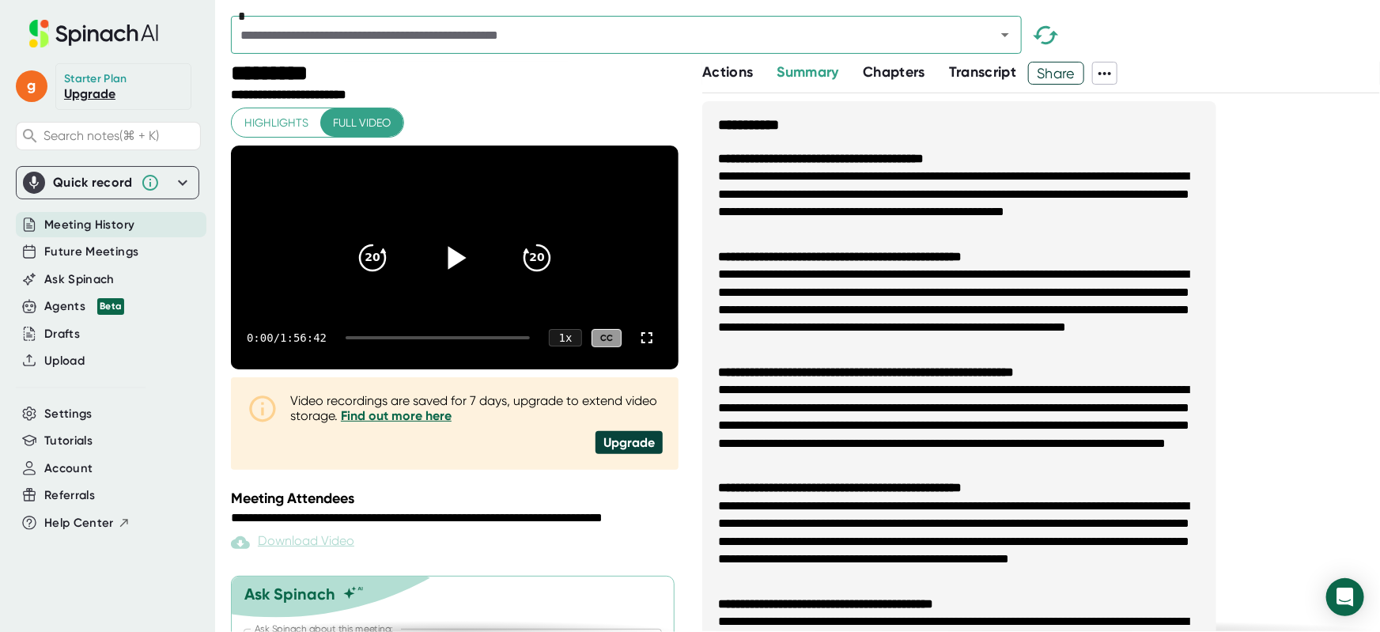
click at [456, 259] on icon at bounding box center [455, 258] width 40 height 40
click at [637, 347] on icon at bounding box center [646, 337] width 19 height 19
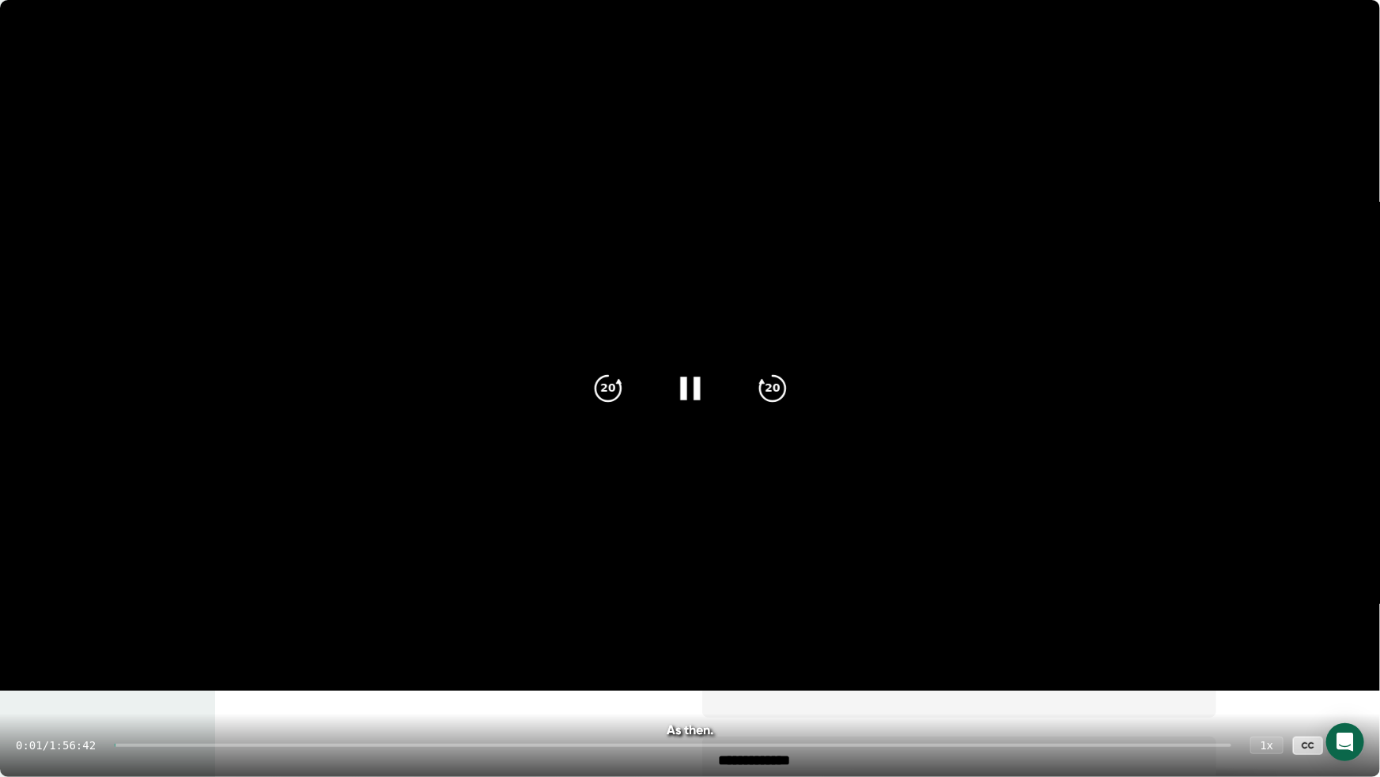
click at [839, 631] on div "0:01 / 1:56:42 1 x CC" at bounding box center [690, 744] width 1380 height 63
click at [837, 631] on div at bounding box center [673, 744] width 1117 height 3
click at [930, 631] on div "1:15:02 / 1:56:42 1 x CC" at bounding box center [690, 744] width 1380 height 63
click at [919, 631] on div "1:15:03 / 1:56:42 1 x CC" at bounding box center [690, 744] width 1380 height 63
click at [932, 631] on div "1:15:03 / 1:56:42 1 x CC" at bounding box center [690, 744] width 1380 height 63
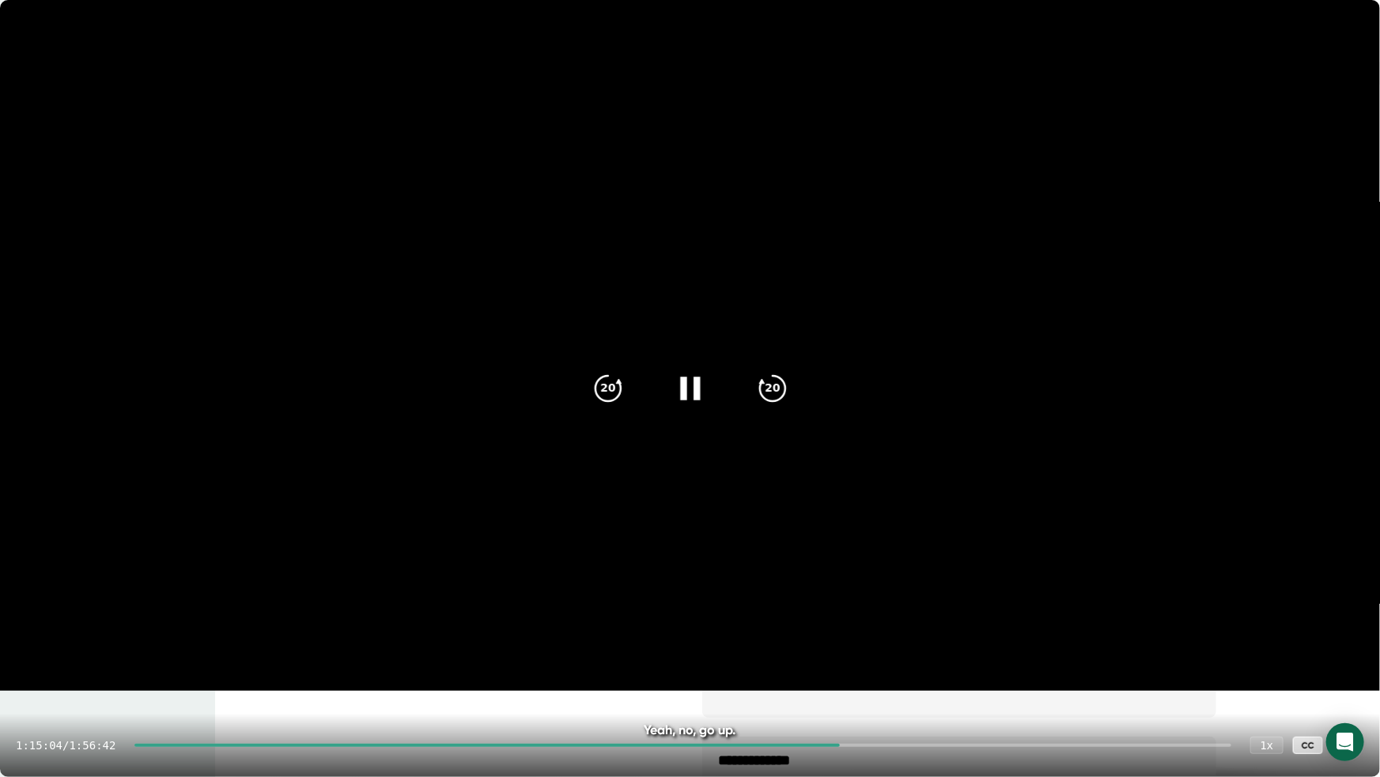
click at [936, 631] on div at bounding box center [682, 744] width 1097 height 3
click at [1009, 631] on div "1:24:53 / 1:56:42 1 x CC" at bounding box center [690, 744] width 1380 height 63
click at [1004, 631] on div "1:24:54 / 1:56:42 1 x CC" at bounding box center [690, 744] width 1380 height 63
click at [1007, 631] on div at bounding box center [682, 744] width 1097 height 3
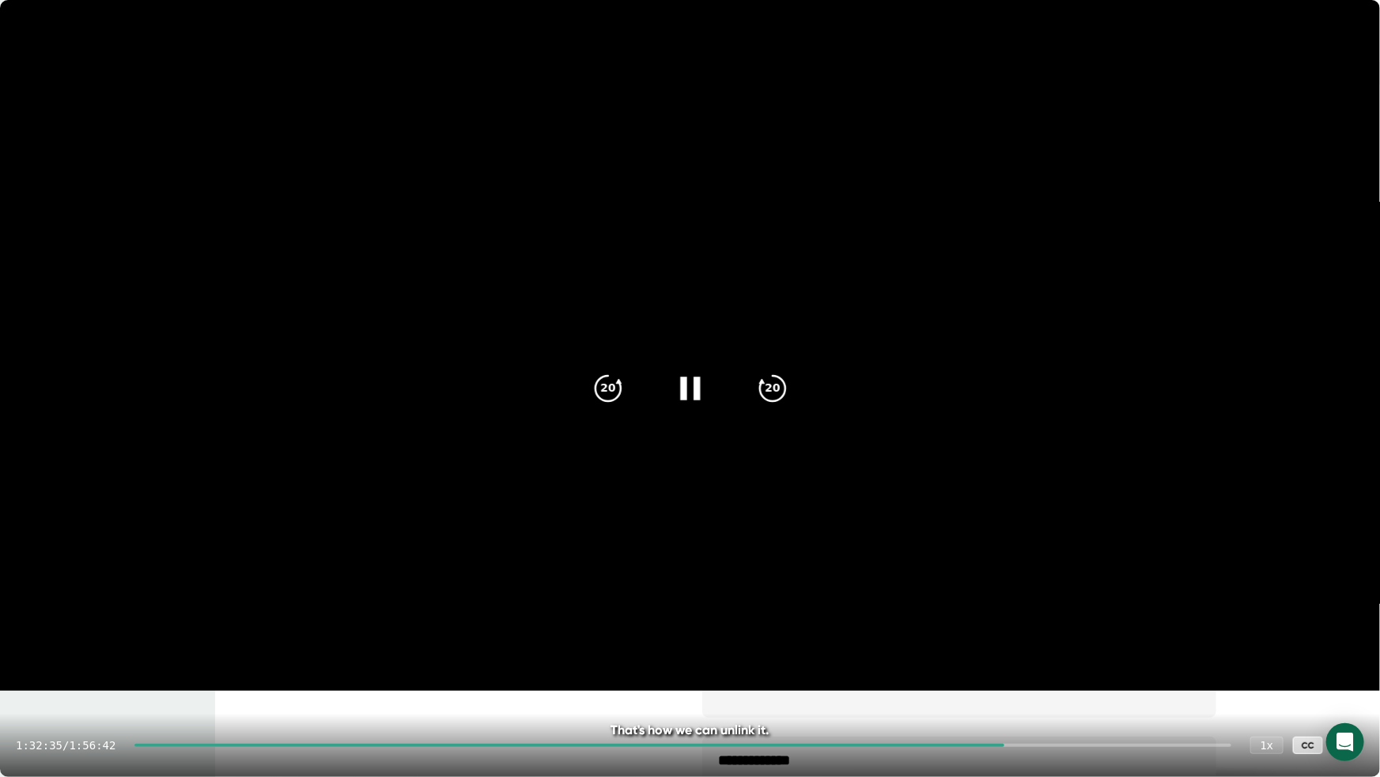
click at [1039, 631] on div "1:32:35 / 1:56:42 1 x CC" at bounding box center [690, 744] width 1380 height 63
click at [1042, 631] on div at bounding box center [682, 744] width 1097 height 3
click at [1075, 631] on div "1:36:17 / 1:56:42 1 x CC" at bounding box center [690, 744] width 1380 height 63
click at [1083, 631] on div at bounding box center [682, 744] width 1097 height 3
click at [1102, 631] on div at bounding box center [682, 744] width 1097 height 3
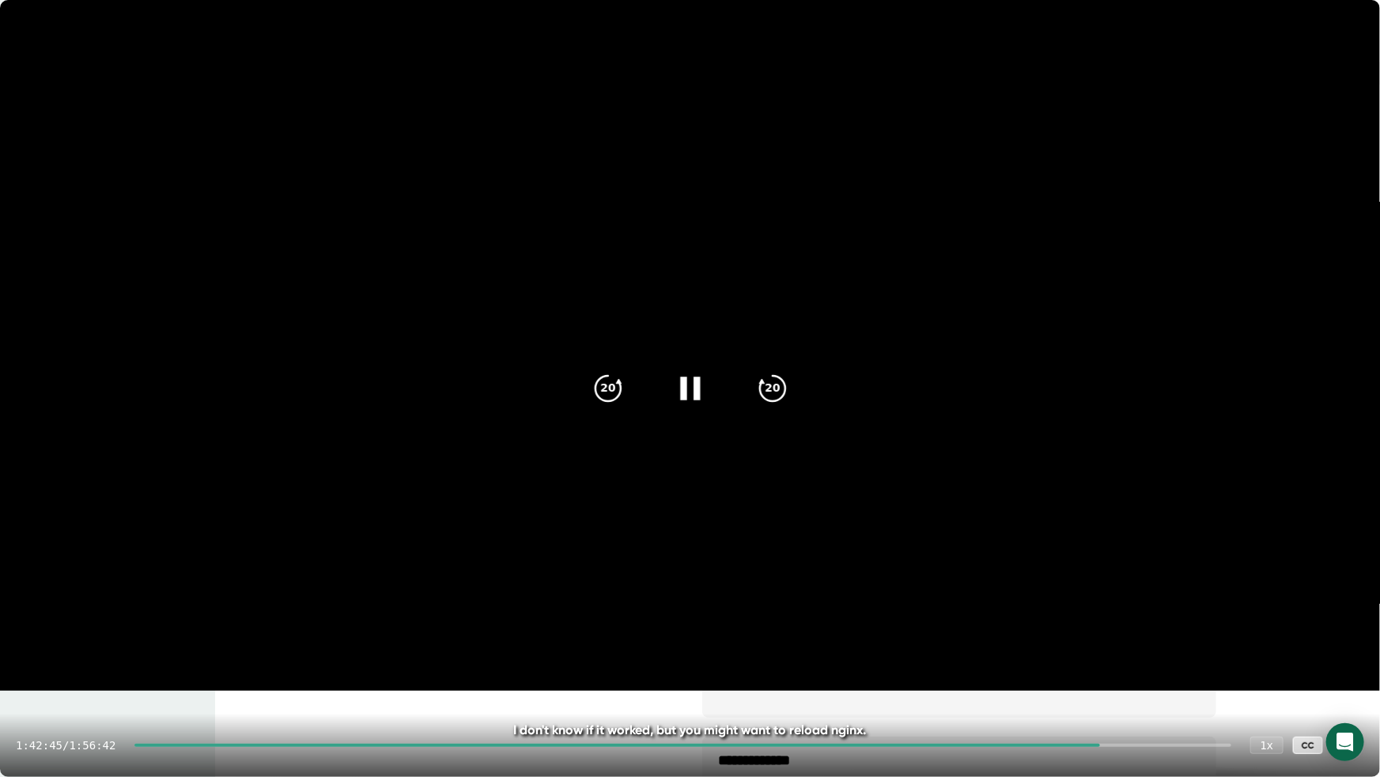
click at [1116, 631] on div "1:42:45 / 1:56:42 1 x CC" at bounding box center [690, 744] width 1380 height 63
click at [1116, 631] on div "1:42:46 / 1:56:42 1 x CC" at bounding box center [690, 744] width 1380 height 63
click at [1115, 631] on div at bounding box center [682, 744] width 1097 height 3
click at [1130, 631] on div at bounding box center [682, 744] width 1097 height 3
click at [1140, 631] on div at bounding box center [682, 744] width 1097 height 3
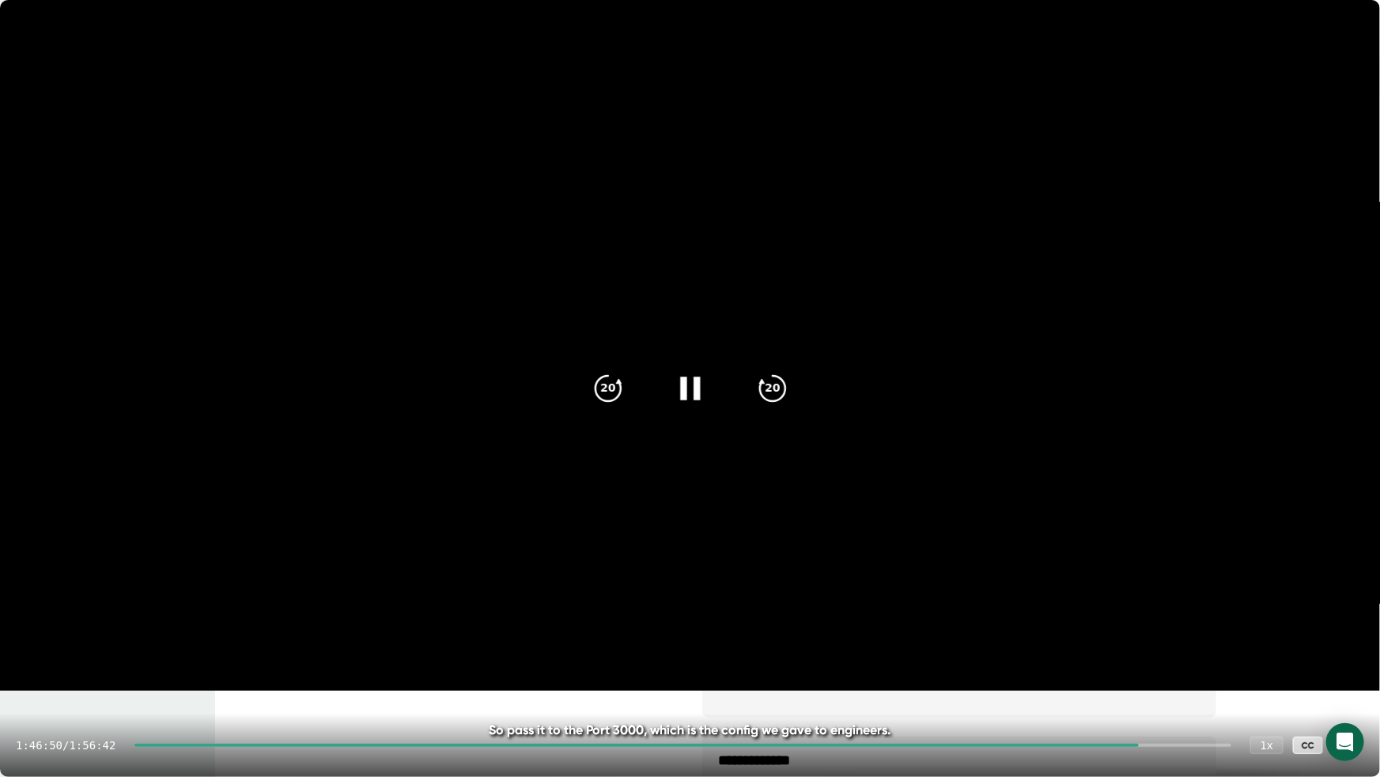
click at [1149, 631] on div at bounding box center [682, 744] width 1097 height 3
click at [1157, 631] on div at bounding box center [682, 744] width 1097 height 3
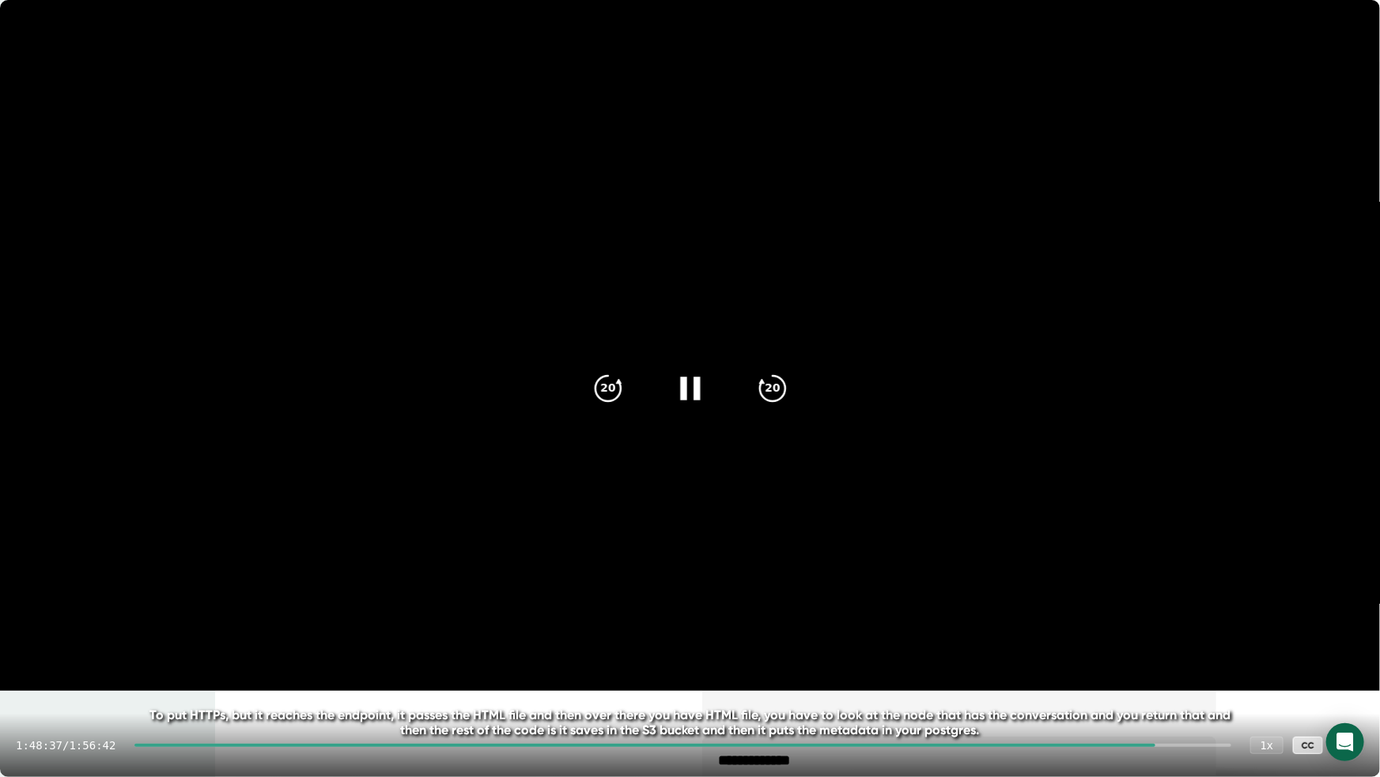
click at [1166, 631] on div at bounding box center [682, 744] width 1097 height 3
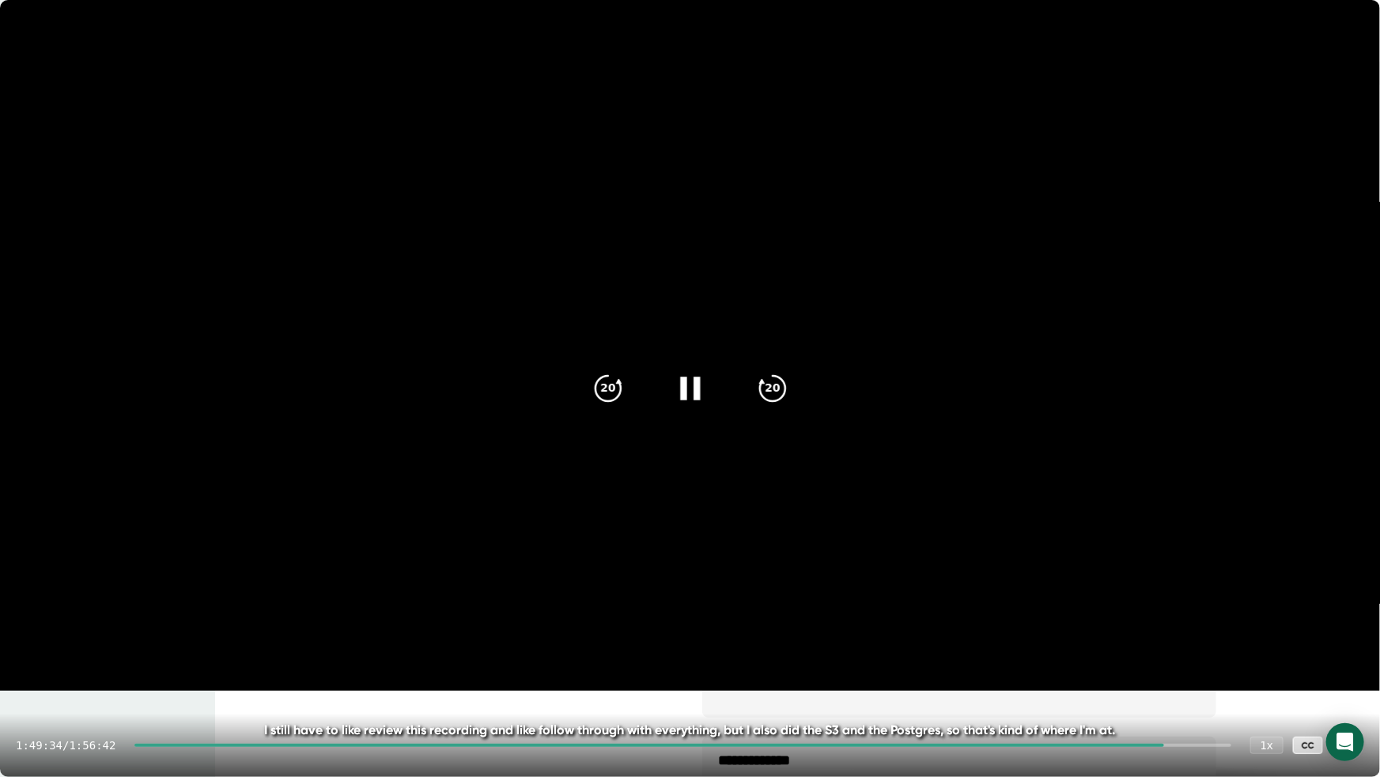
click at [1175, 631] on div "1:49:34 / 1:56:42 1 x CC" at bounding box center [690, 744] width 1380 height 63
click at [1180, 631] on div "1:49:34 / 1:56:42 1 x CC" at bounding box center [690, 744] width 1380 height 63
click at [1180, 631] on div at bounding box center [682, 744] width 1097 height 3
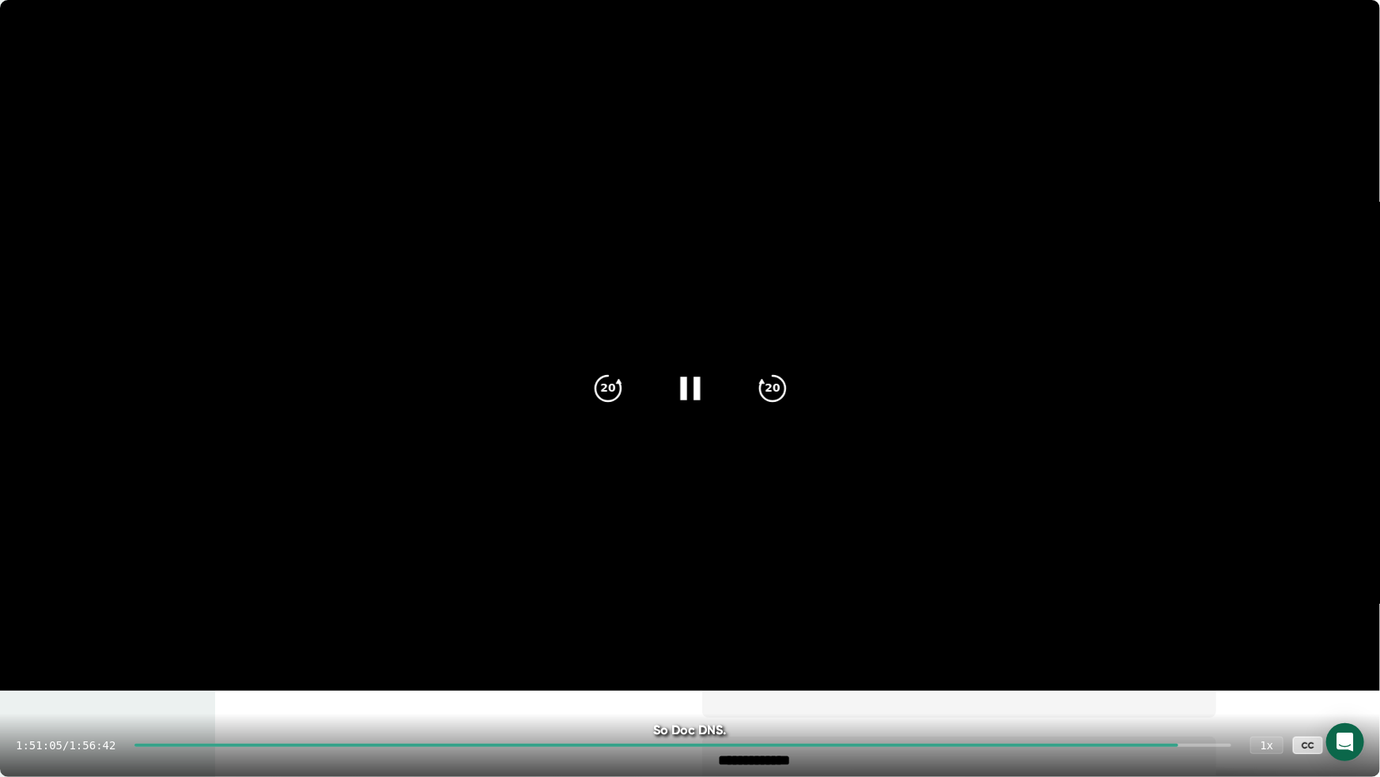
click at [1189, 631] on div at bounding box center [682, 744] width 1097 height 3
click at [1018, 631] on div "1:52:02 / 1:56:42 1 x CC" at bounding box center [690, 744] width 1380 height 63
click at [1015, 631] on div at bounding box center [660, 744] width 1053 height 3
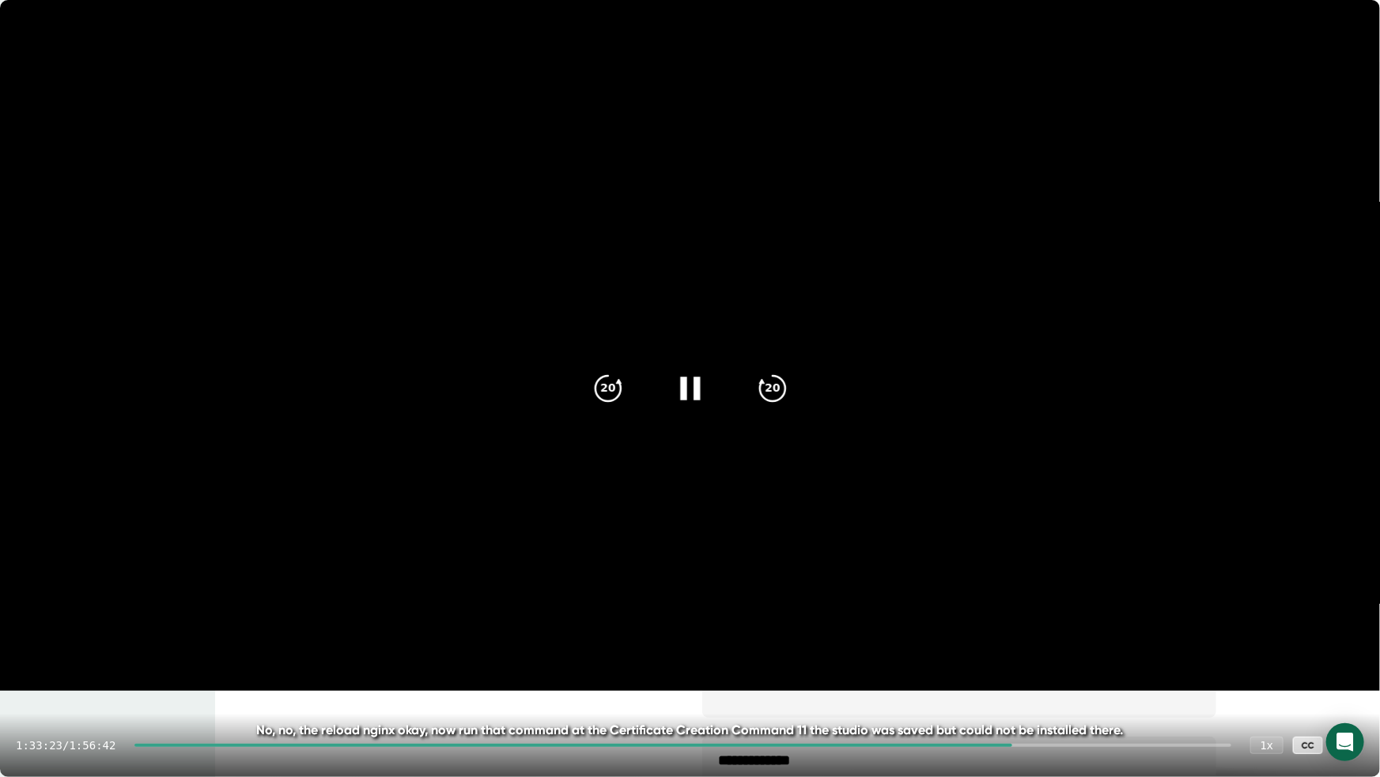
click at [939, 631] on div at bounding box center [572, 744] width 877 height 3
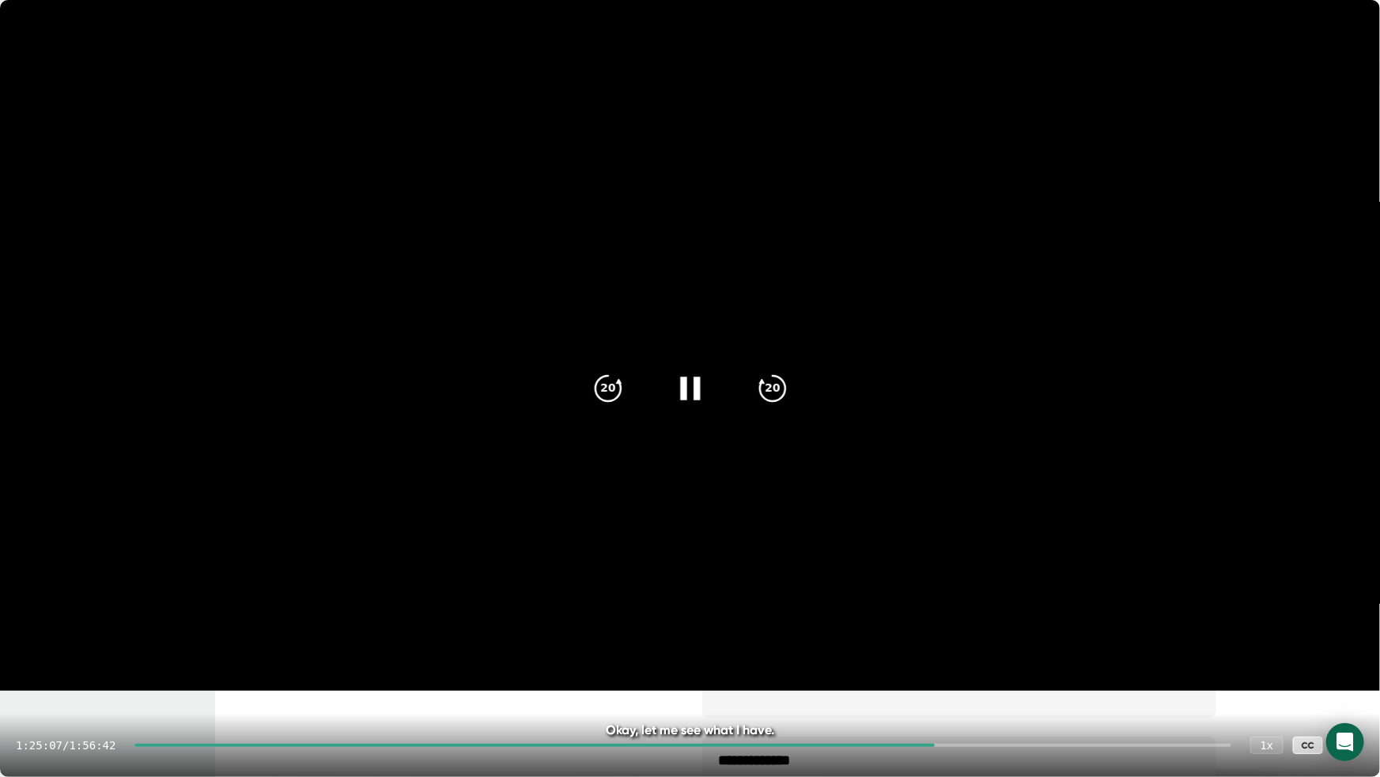
click at [883, 631] on div at bounding box center [534, 744] width 800 height 3
click at [848, 631] on div at bounding box center [506, 744] width 744 height 3
click at [819, 631] on div at bounding box center [488, 744] width 708 height 3
click at [800, 631] on div "1:12:16 / 1:56:42 1 x CC" at bounding box center [690, 744] width 1380 height 63
click at [790, 631] on div "1:12:16 / 1:56:42 1 x CC" at bounding box center [690, 744] width 1380 height 63
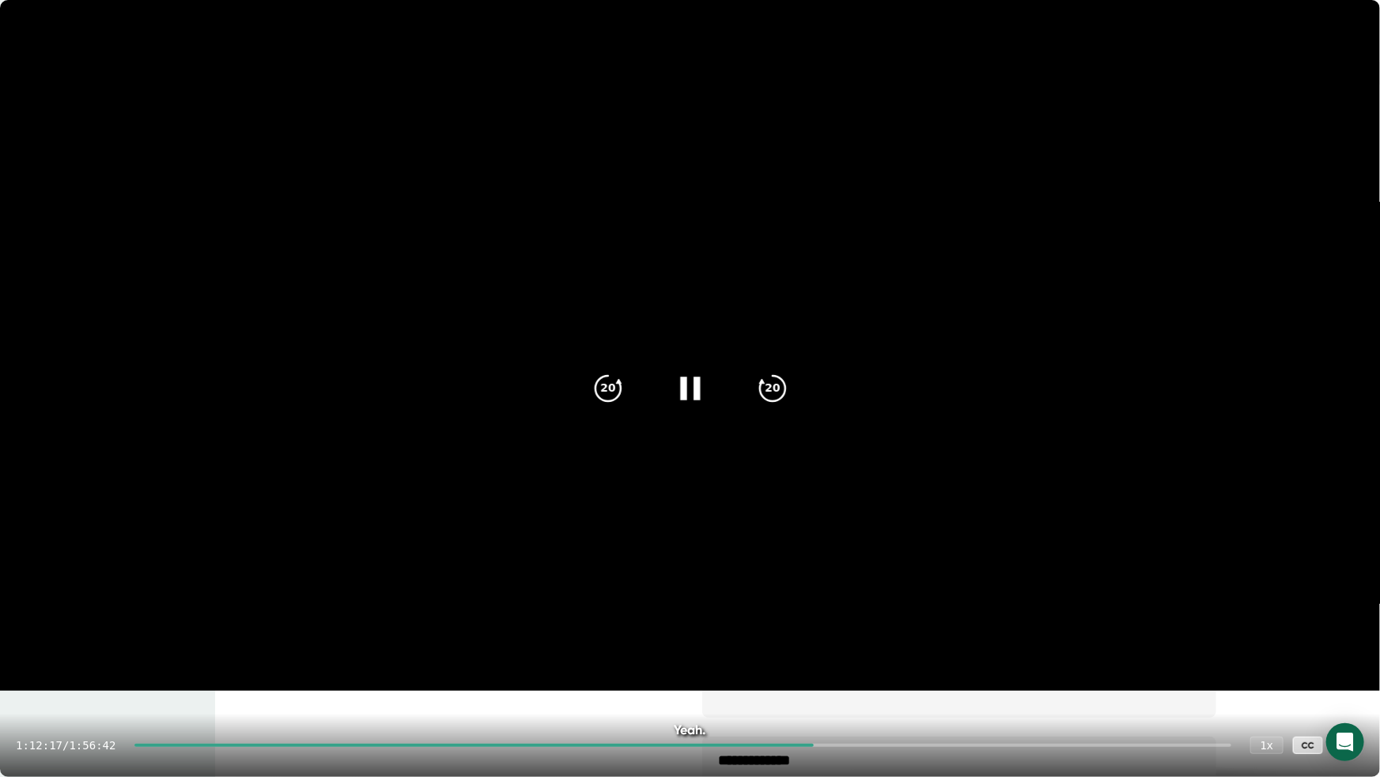
click at [784, 631] on div at bounding box center [473, 744] width 679 height 3
click at [769, 631] on div at bounding box center [455, 744] width 643 height 3
click at [746, 631] on div "1:06:54 / 1:56:42 1 x CC" at bounding box center [690, 744] width 1380 height 63
click at [731, 631] on div "1:06:54 / 1:56:42 1 x CC" at bounding box center [690, 744] width 1380 height 63
click at [731, 631] on div at bounding box center [448, 744] width 629 height 3
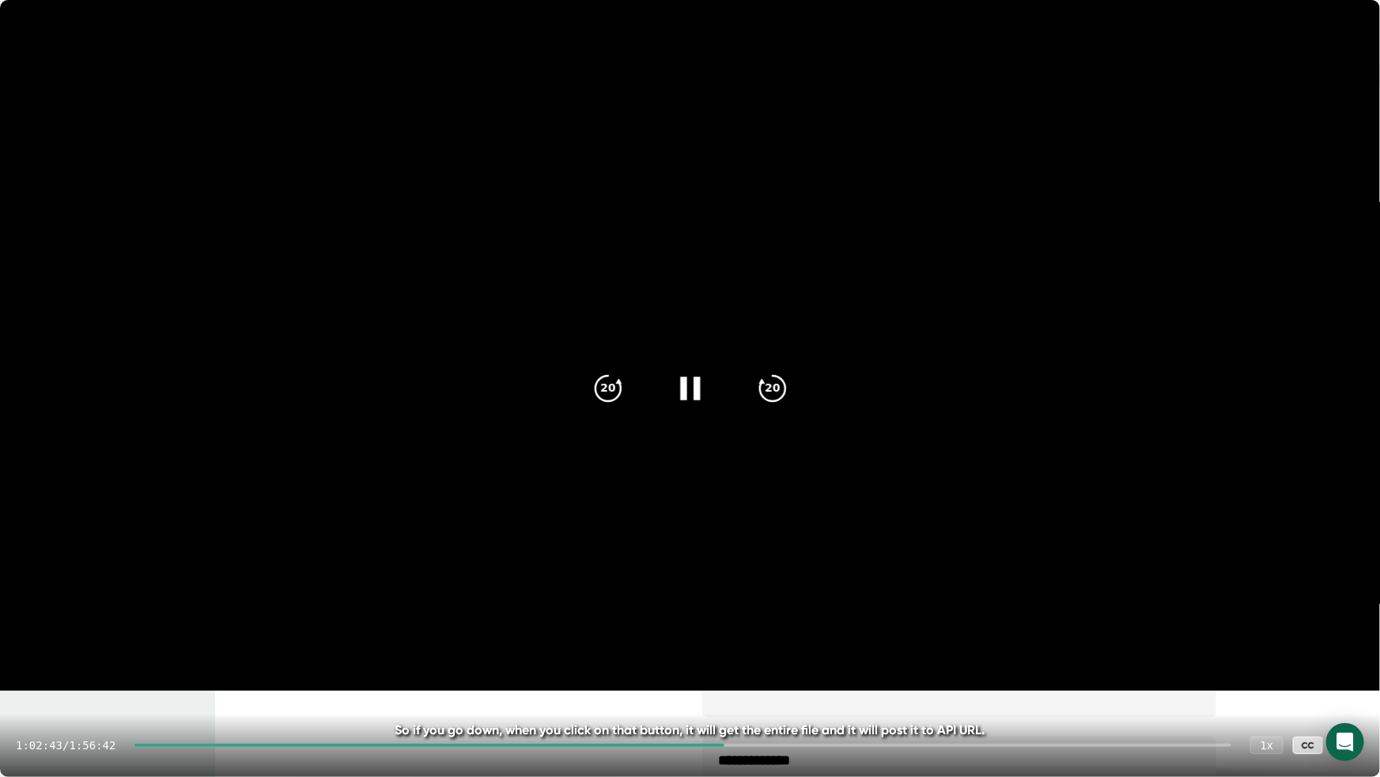
click at [715, 631] on div "1:02:43 / 1:56:42 1 x CC" at bounding box center [690, 744] width 1380 height 63
click at [711, 631] on div at bounding box center [428, 744] width 589 height 3
click at [696, 631] on div at bounding box center [418, 744] width 569 height 3
click at [660, 631] on div "58:59 / 1:56:42 1 x CC" at bounding box center [690, 744] width 1380 height 63
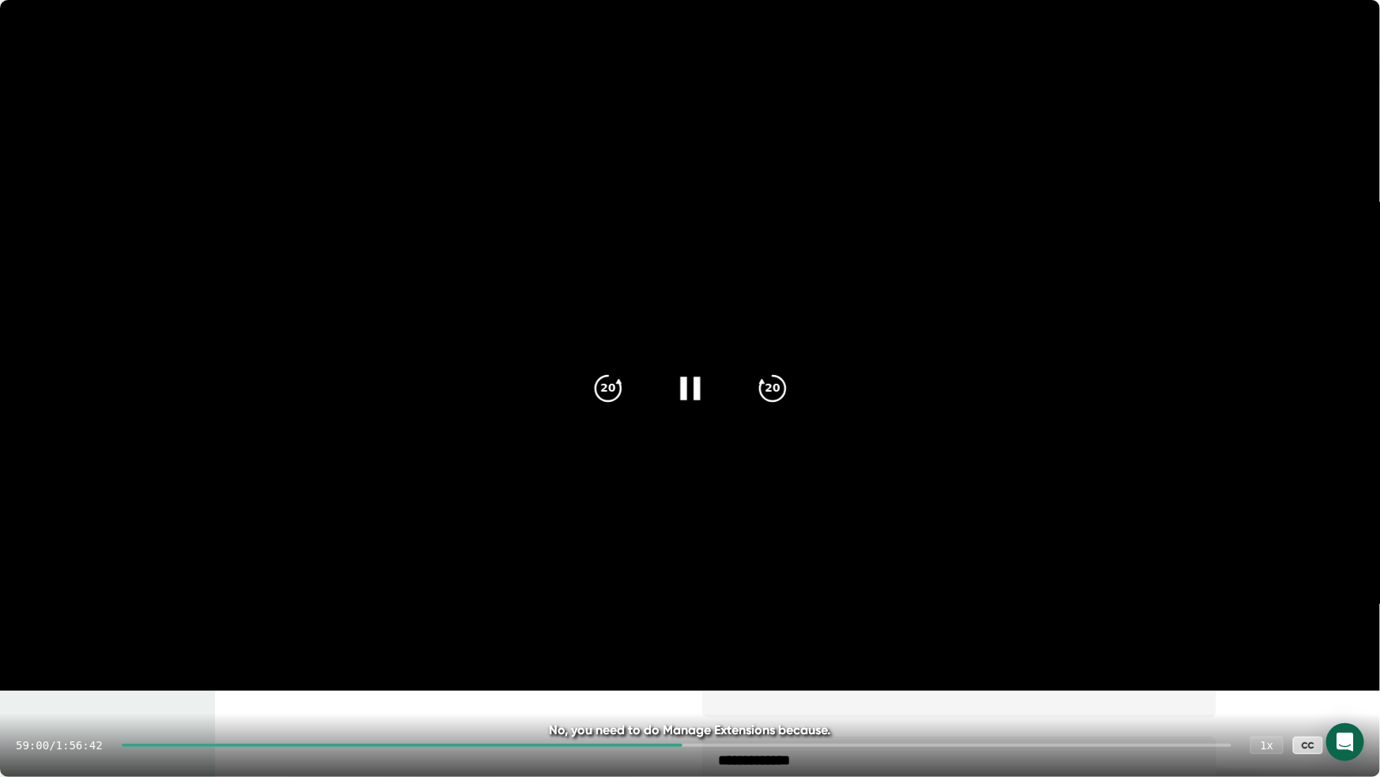
click at [660, 631] on div "59:00 / 1:56:42 1 x CC" at bounding box center [690, 744] width 1380 height 63
click at [660, 631] on div at bounding box center [402, 744] width 561 height 3
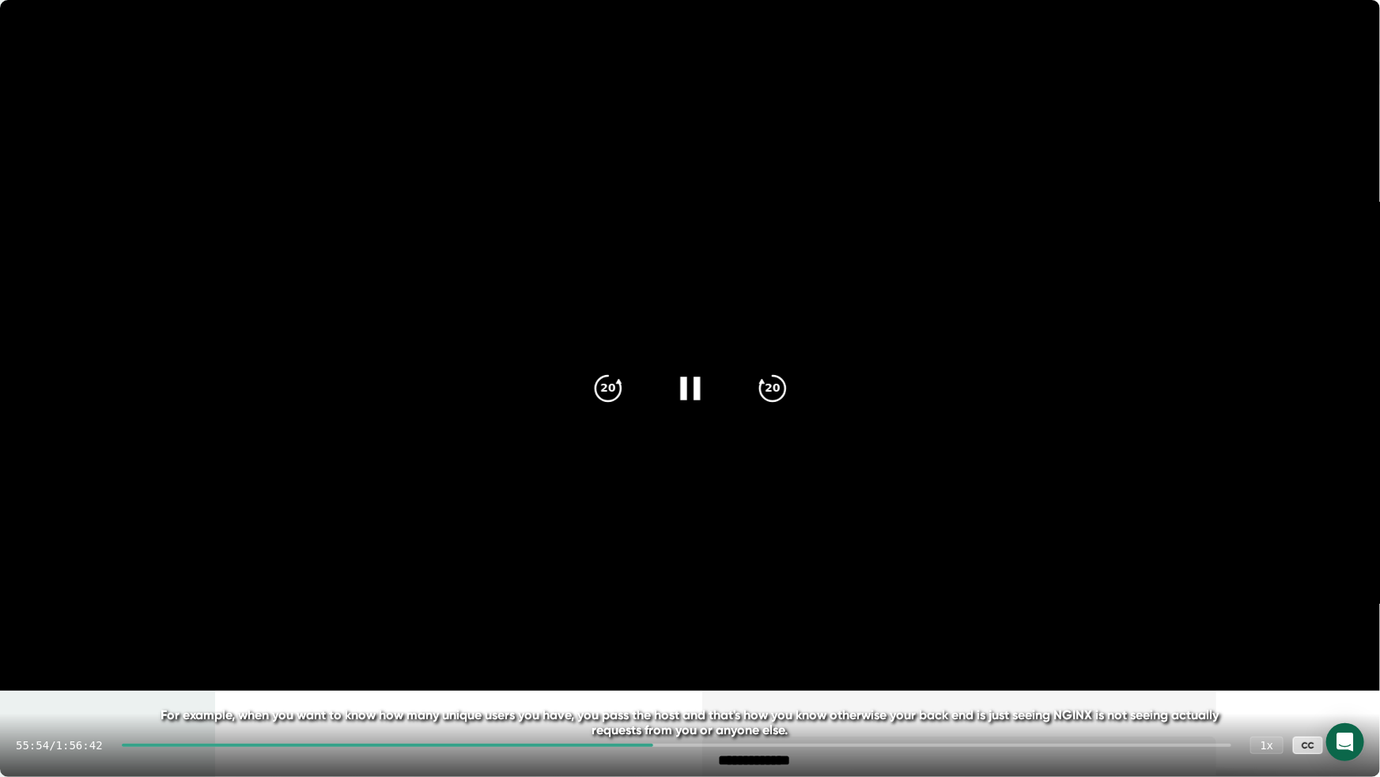
click at [649, 631] on div "55:54 / 1:56:42 1 x CC" at bounding box center [690, 744] width 1380 height 63
click at [619, 631] on div at bounding box center [387, 744] width 531 height 3
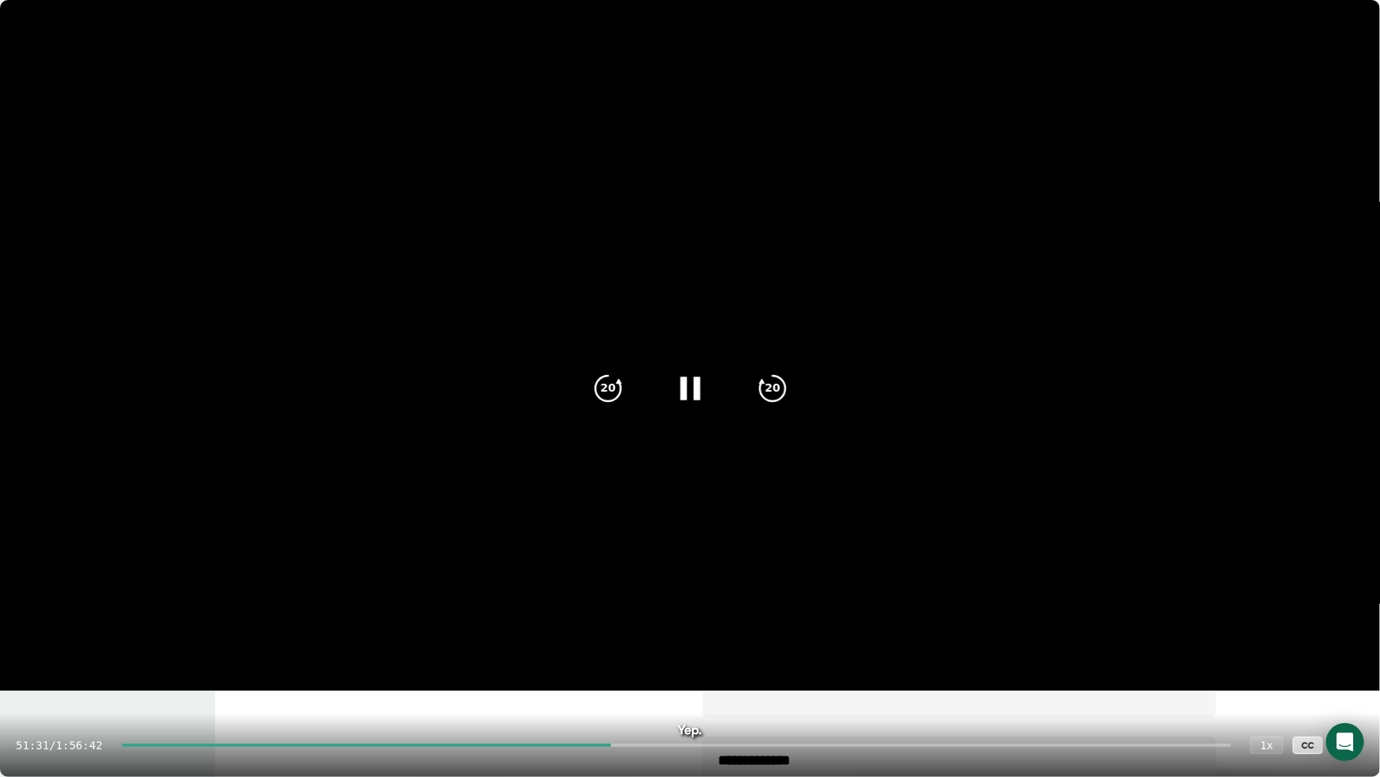
click at [631, 631] on div at bounding box center [677, 744] width 1110 height 3
click at [572, 631] on div at bounding box center [373, 744] width 502 height 3
click at [535, 631] on div at bounding box center [343, 744] width 442 height 3
click at [523, 631] on div at bounding box center [324, 744] width 405 height 3
click at [549, 631] on div at bounding box center [677, 744] width 1110 height 3
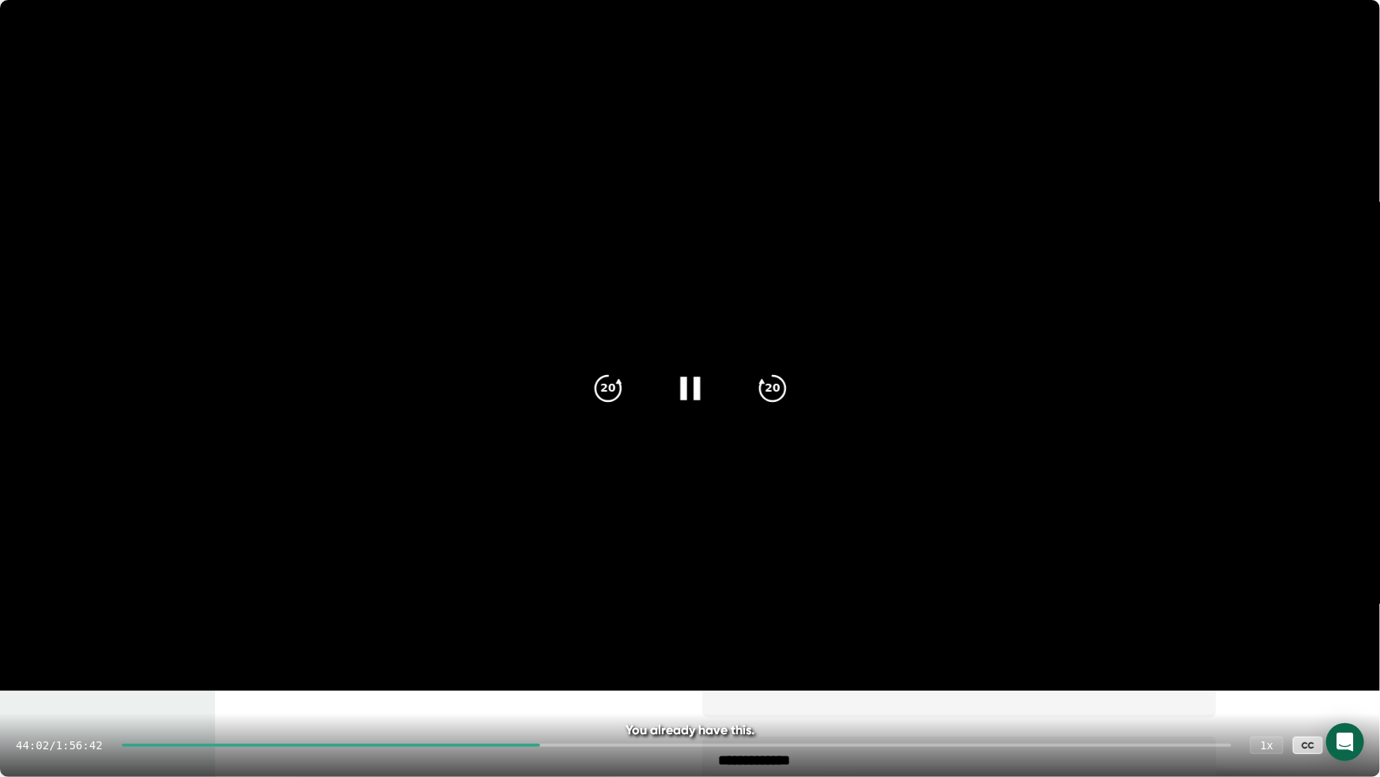
click at [497, 631] on div "44:02 / 1:56:42 1 x CC" at bounding box center [690, 744] width 1380 height 63
click at [493, 631] on div "44:03 / 1:56:42 1 x CC" at bounding box center [690, 744] width 1380 height 63
click at [492, 631] on div at bounding box center [331, 744] width 419 height 3
click at [449, 631] on div "37:59 / 1:56:42 1 x CC" at bounding box center [690, 744] width 1380 height 63
click at [445, 631] on div at bounding box center [302, 744] width 361 height 3
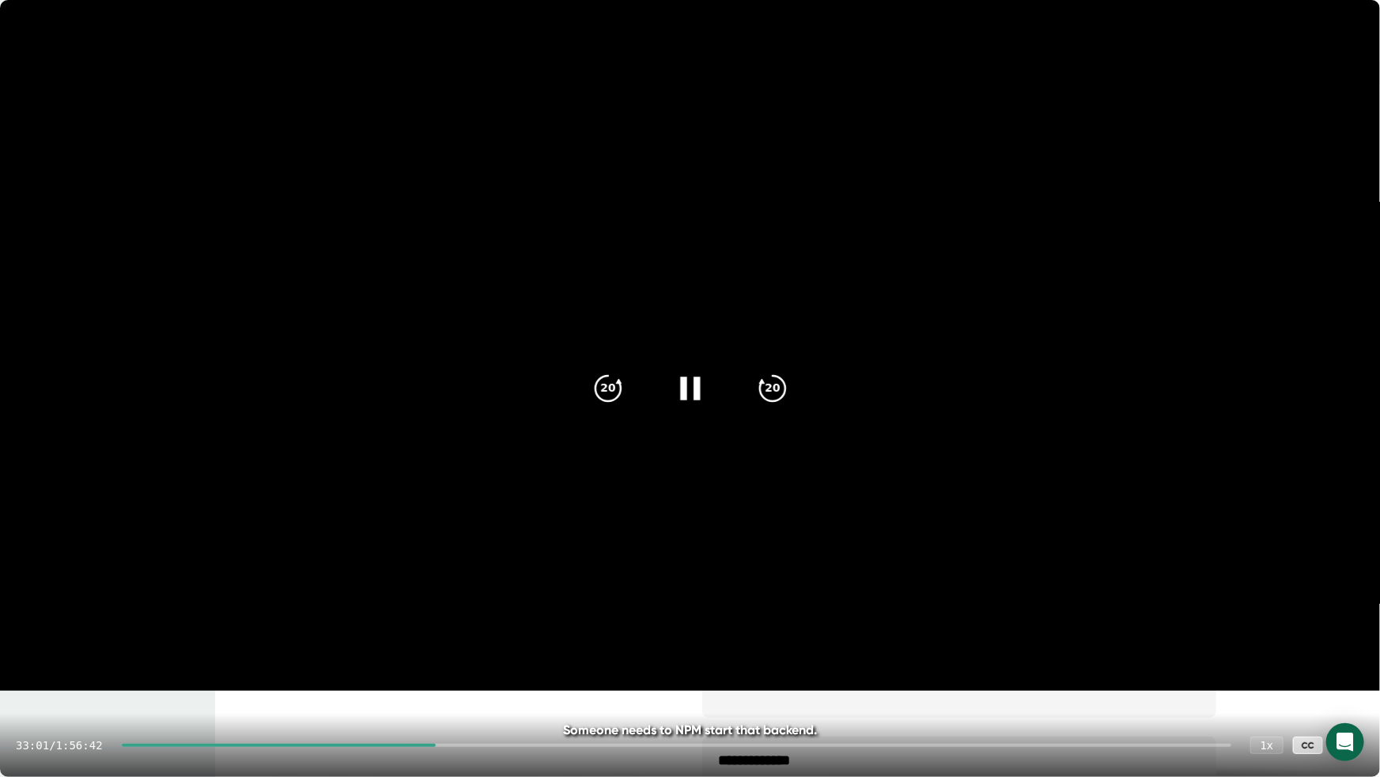
click at [357, 631] on div "33:01 / 1:56:42 1 x CC" at bounding box center [690, 744] width 1380 height 63
click at [343, 631] on div at bounding box center [279, 744] width 314 height 3
click at [274, 631] on div "22:10 / 1:56:42 1 x CC" at bounding box center [690, 744] width 1380 height 63
click at [275, 631] on div at bounding box center [227, 744] width 211 height 3
click at [245, 631] on div "14:56 / 1:56:42 1 x CC" at bounding box center [690, 744] width 1380 height 63
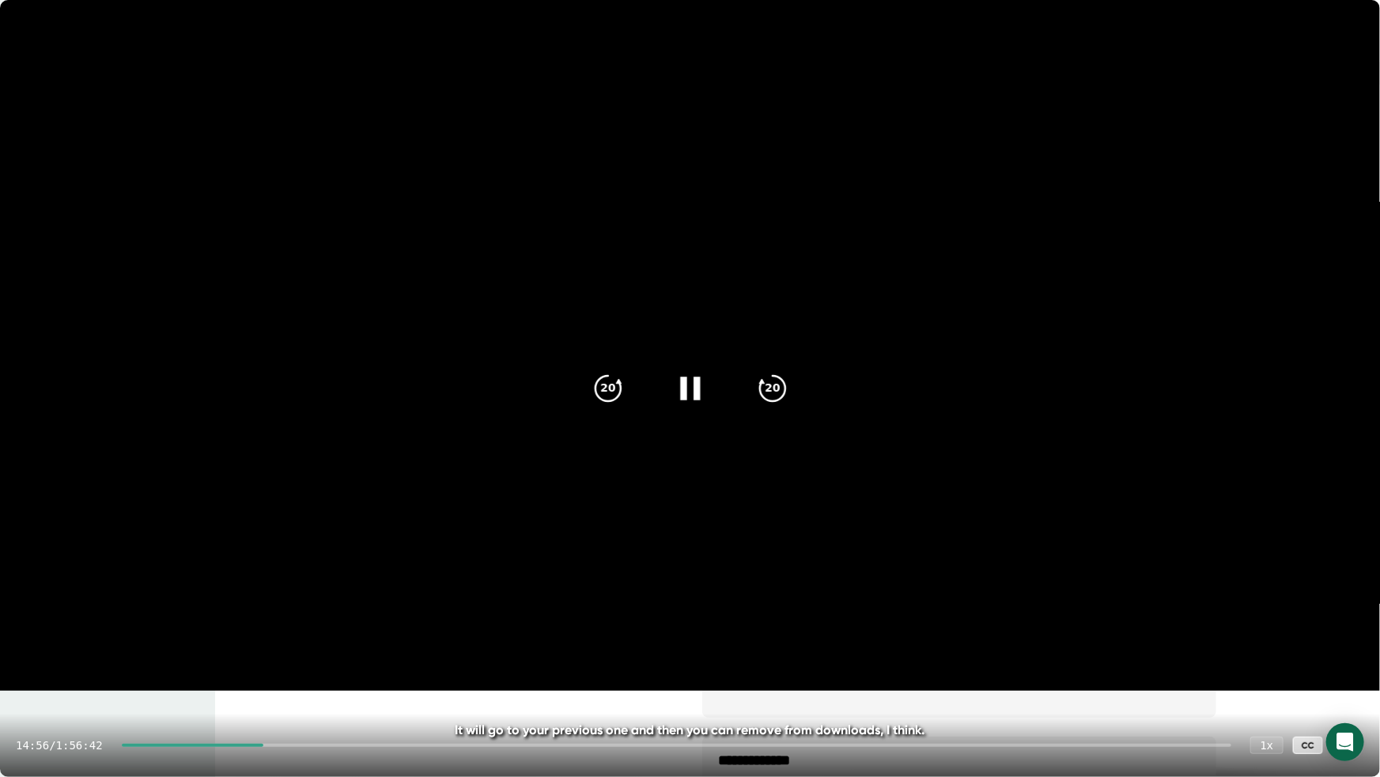
click at [243, 631] on div at bounding box center [193, 744] width 142 height 3
click at [214, 631] on div "11:29 / 1:56:42 1 x CC" at bounding box center [690, 744] width 1380 height 63
click at [304, 631] on div "11:30 / 1:56:42 1 x CC" at bounding box center [690, 744] width 1380 height 63
click at [341, 631] on div "11:30 / 1:56:42 1 x CC" at bounding box center [690, 744] width 1380 height 63
click at [348, 631] on div at bounding box center [677, 744] width 1110 height 3
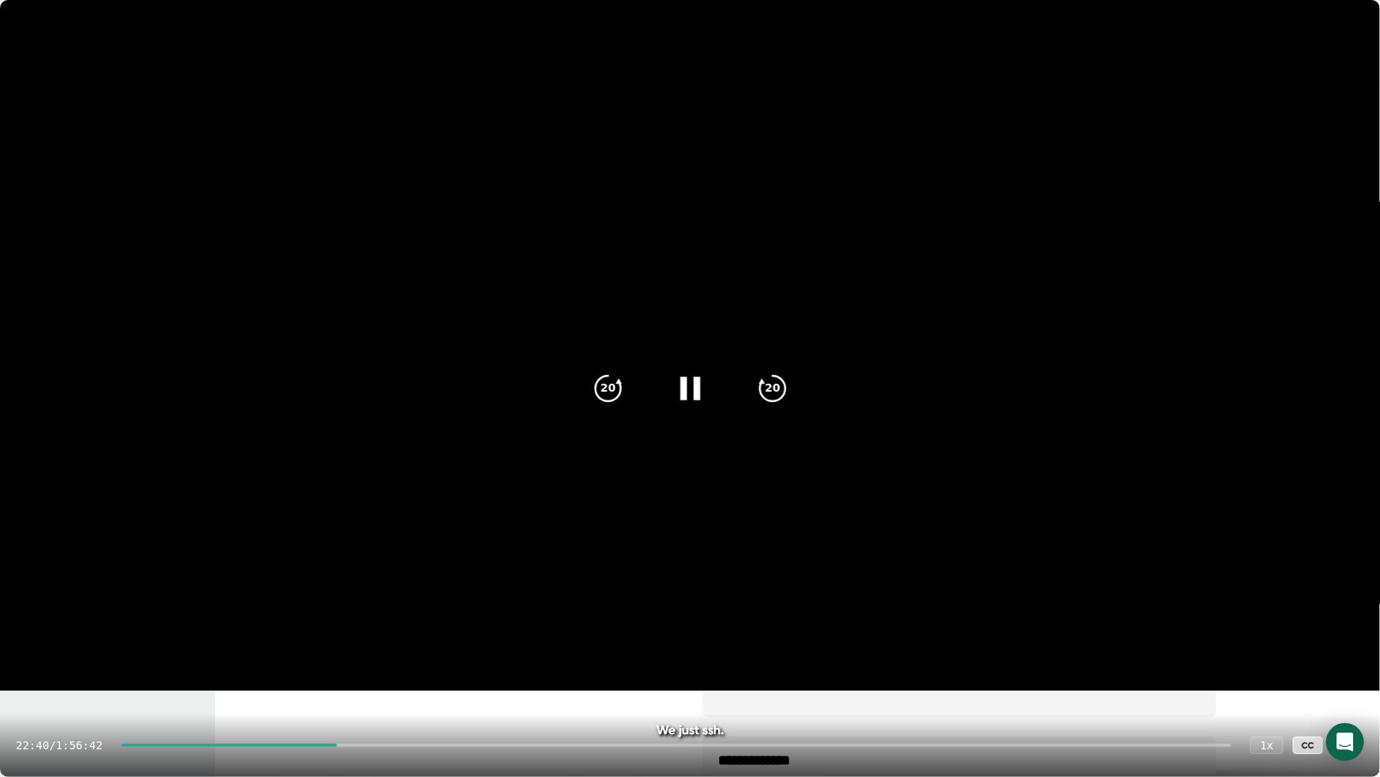
click at [390, 631] on div "22:40 / 1:56:42 1 x CC" at bounding box center [690, 744] width 1380 height 63
click at [385, 631] on div "22:41 / 1:56:42 1 x CC" at bounding box center [690, 744] width 1380 height 63
click at [389, 631] on div at bounding box center [677, 744] width 1110 height 3
click at [406, 631] on div at bounding box center [677, 744] width 1110 height 3
click at [389, 631] on div at bounding box center [259, 744] width 275 height 3
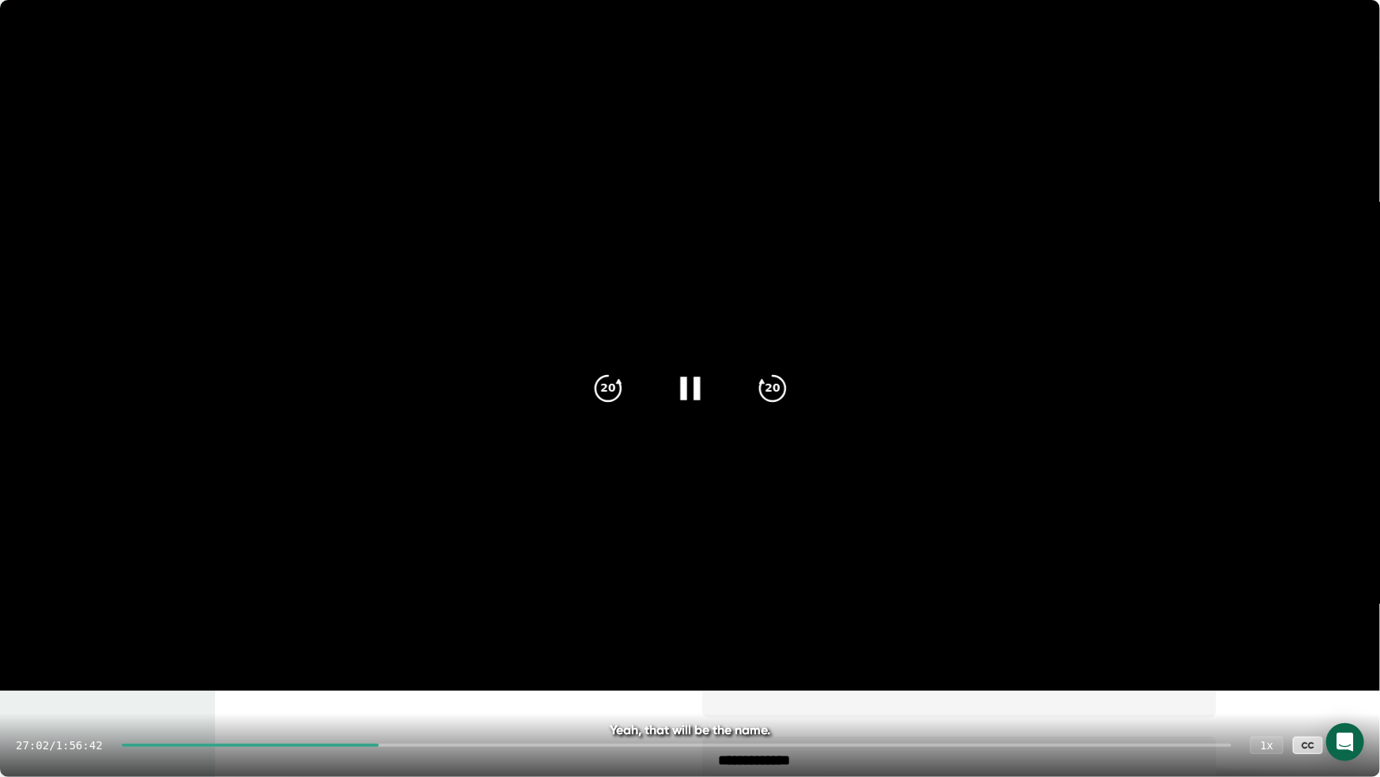
click at [377, 631] on div at bounding box center [250, 744] width 257 height 3
click at [1343, 631] on icon at bounding box center [1348, 744] width 19 height 19
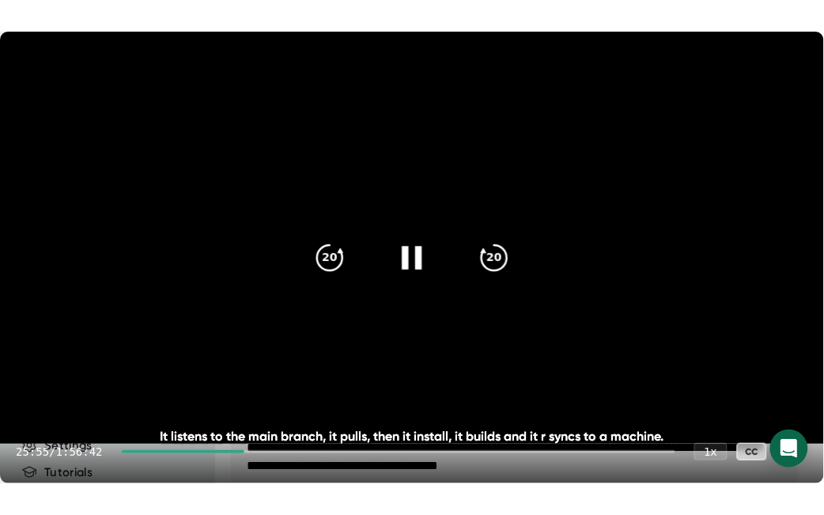
scroll to position [88, 0]
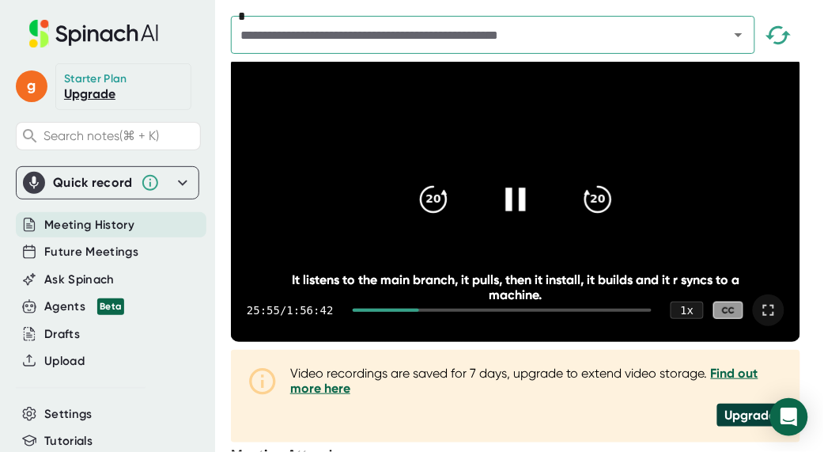
click at [771, 319] on icon at bounding box center [768, 310] width 19 height 19
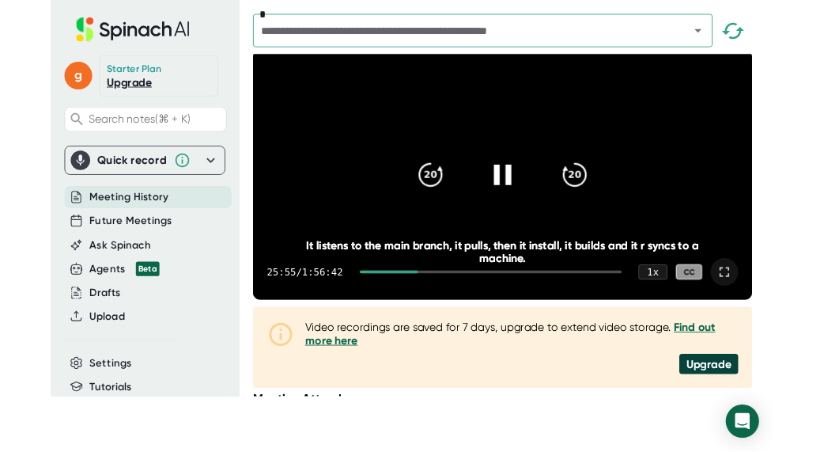
scroll to position [0, 0]
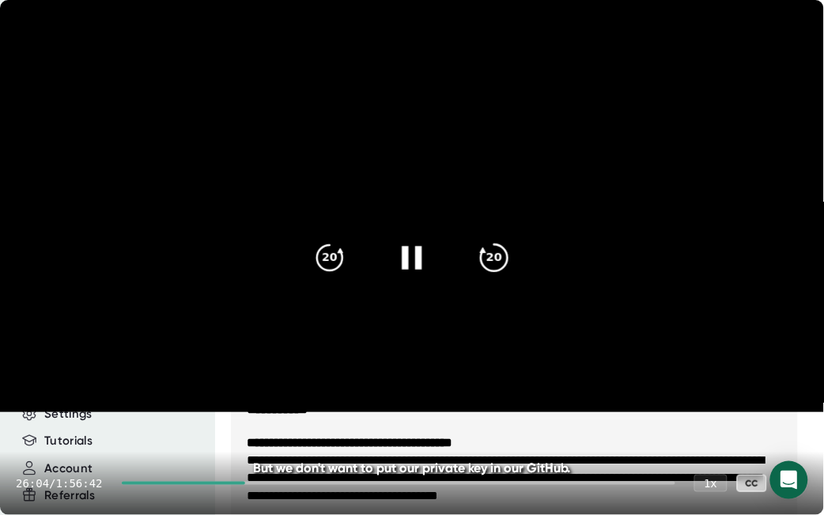
click at [496, 255] on icon "20" at bounding box center [494, 257] width 40 height 40
click at [497, 255] on icon "20" at bounding box center [494, 257] width 40 height 40
click at [434, 249] on div at bounding box center [412, 258] width 66 height 66
click at [397, 213] on video at bounding box center [412, 206] width 824 height 412
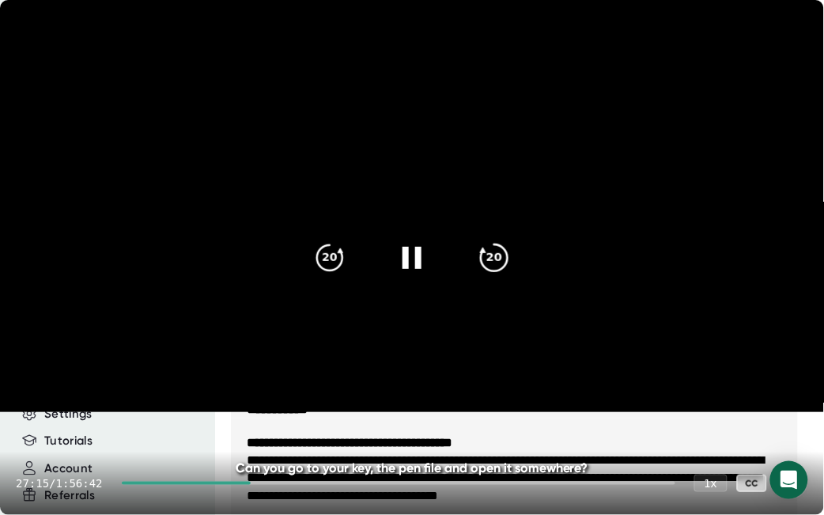
click at [497, 263] on icon "20" at bounding box center [494, 257] width 40 height 40
click at [334, 252] on icon "20" at bounding box center [330, 257] width 40 height 40
click at [412, 250] on icon at bounding box center [412, 257] width 40 height 40
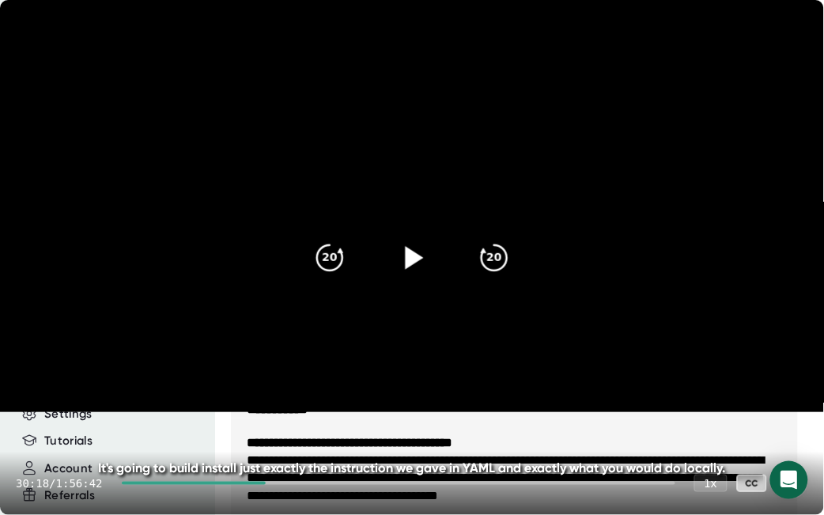
click at [797, 486] on icon at bounding box center [792, 483] width 19 height 19
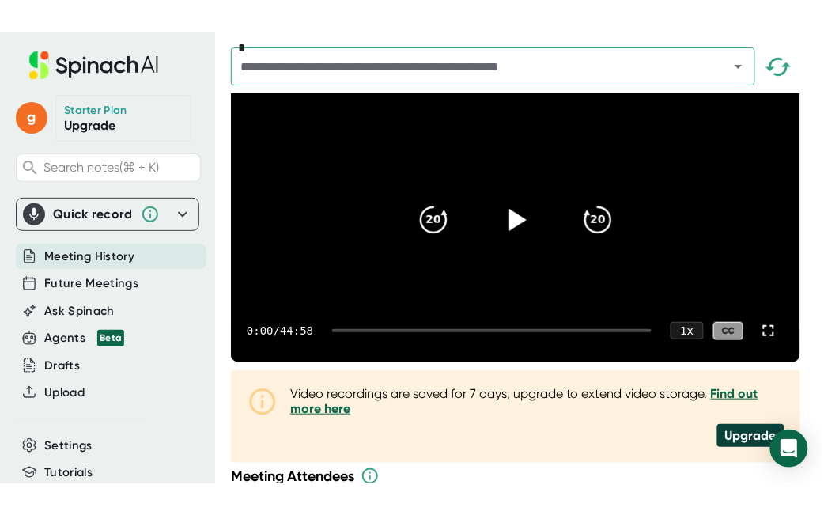
scroll to position [100, 0]
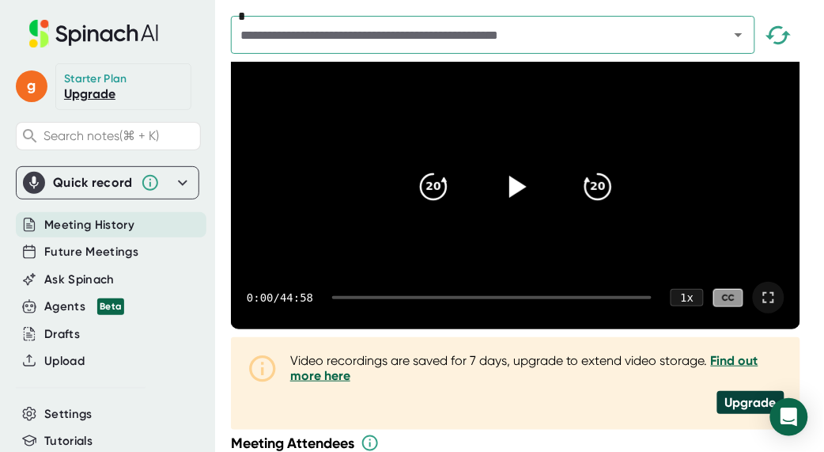
click at [775, 313] on div at bounding box center [769, 298] width 32 height 32
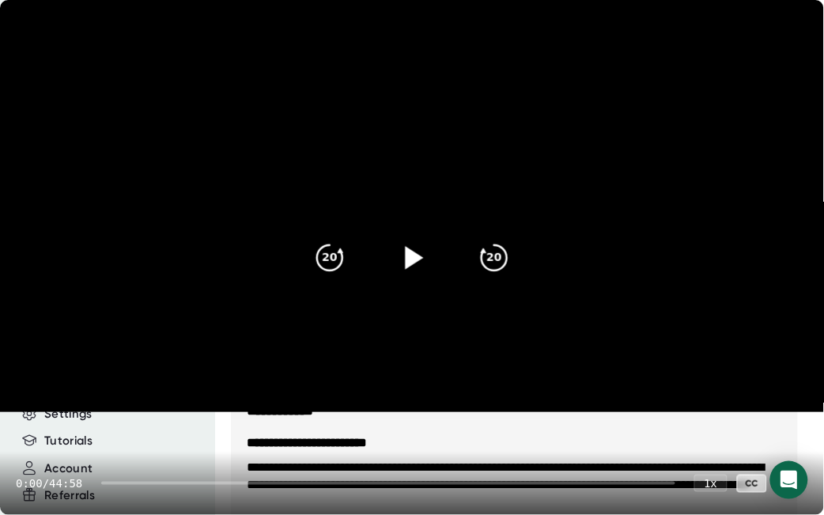
click at [407, 263] on icon at bounding box center [415, 257] width 18 height 23
click at [159, 483] on div at bounding box center [388, 483] width 574 height 3
click at [214, 486] on div "3:32 / 44:58 1 x CC" at bounding box center [412, 483] width 824 height 63
click at [246, 480] on div "3:33 / 44:58 1 x CC" at bounding box center [412, 483] width 824 height 63
click at [221, 482] on div at bounding box center [388, 483] width 574 height 3
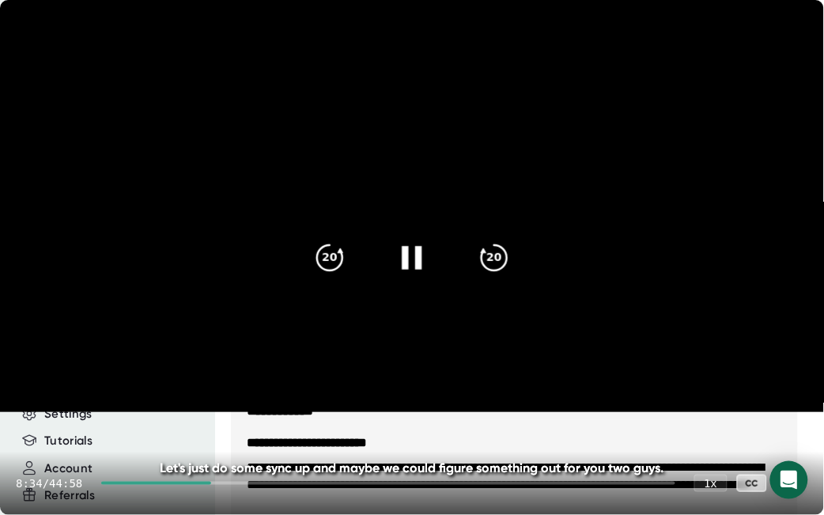
click at [299, 483] on div at bounding box center [388, 483] width 574 height 3
click at [263, 482] on div at bounding box center [201, 483] width 186 height 3
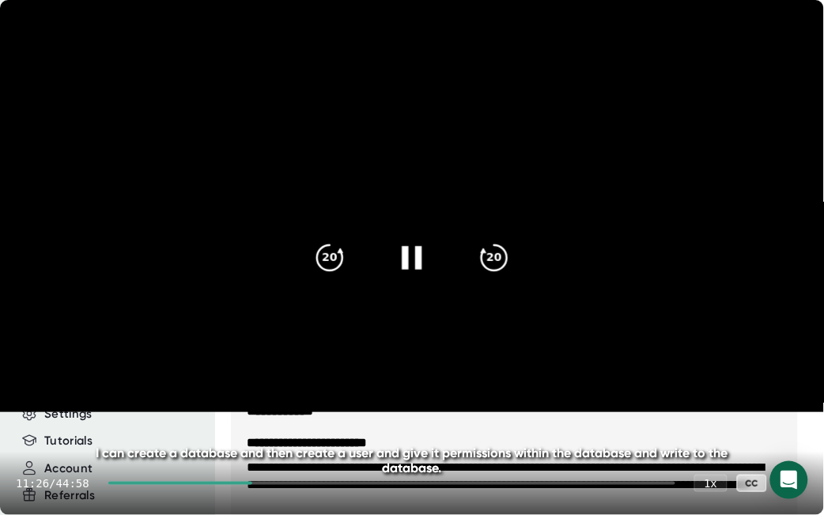
click at [273, 482] on div at bounding box center [391, 483] width 567 height 3
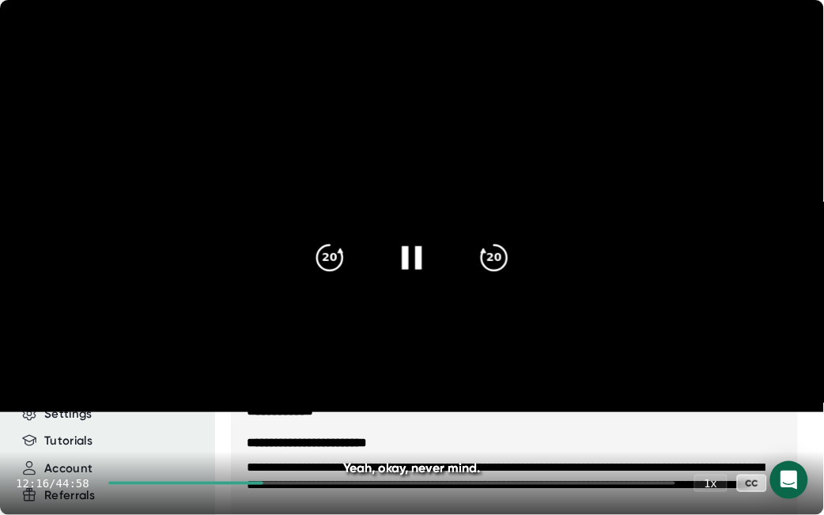
click at [282, 482] on div at bounding box center [391, 483] width 567 height 3
click at [495, 254] on icon "20" at bounding box center [494, 257] width 40 height 40
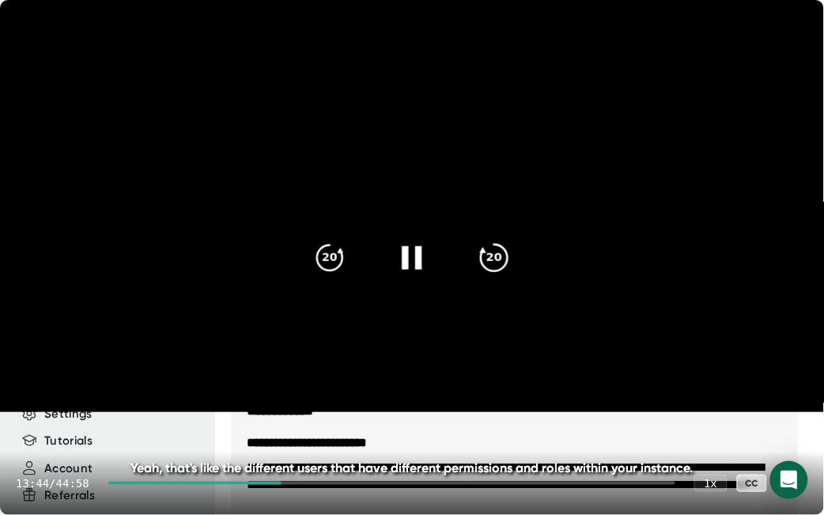
click at [495, 254] on icon "20" at bounding box center [494, 257] width 40 height 40
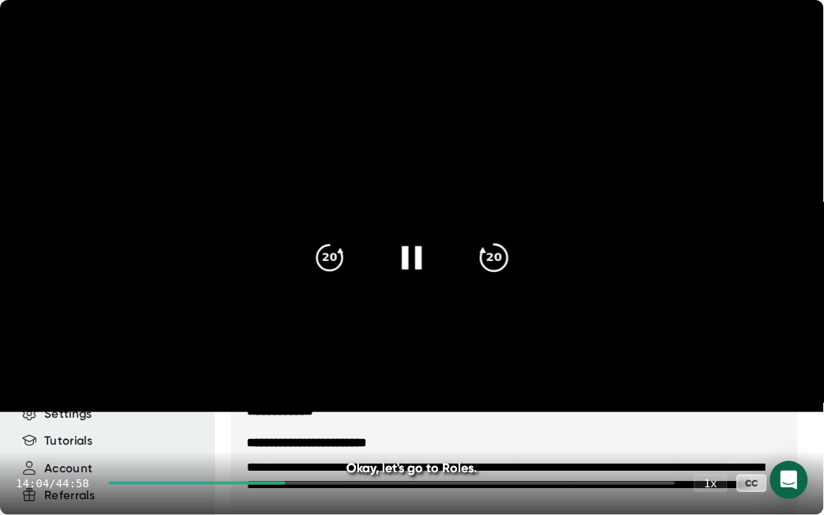
click at [495, 254] on icon "20" at bounding box center [494, 257] width 40 height 40
click at [335, 245] on icon "20" at bounding box center [330, 257] width 40 height 40
click at [341, 247] on icon "20" at bounding box center [330, 257] width 40 height 40
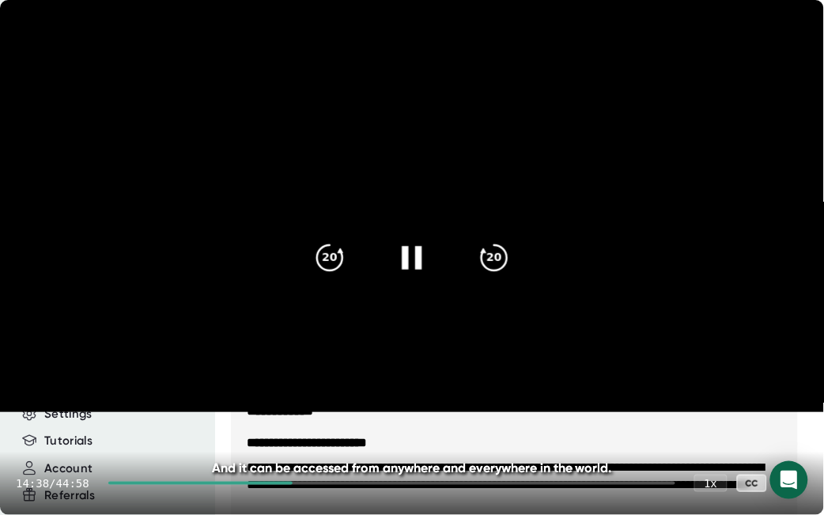
click at [402, 225] on video at bounding box center [412, 206] width 824 height 412
click at [810, 467] on div "14:38 / 44:58 1 x CC" at bounding box center [412, 483] width 824 height 63
click at [799, 485] on icon at bounding box center [792, 483] width 19 height 19
